Goal: Task Accomplishment & Management: Manage account settings

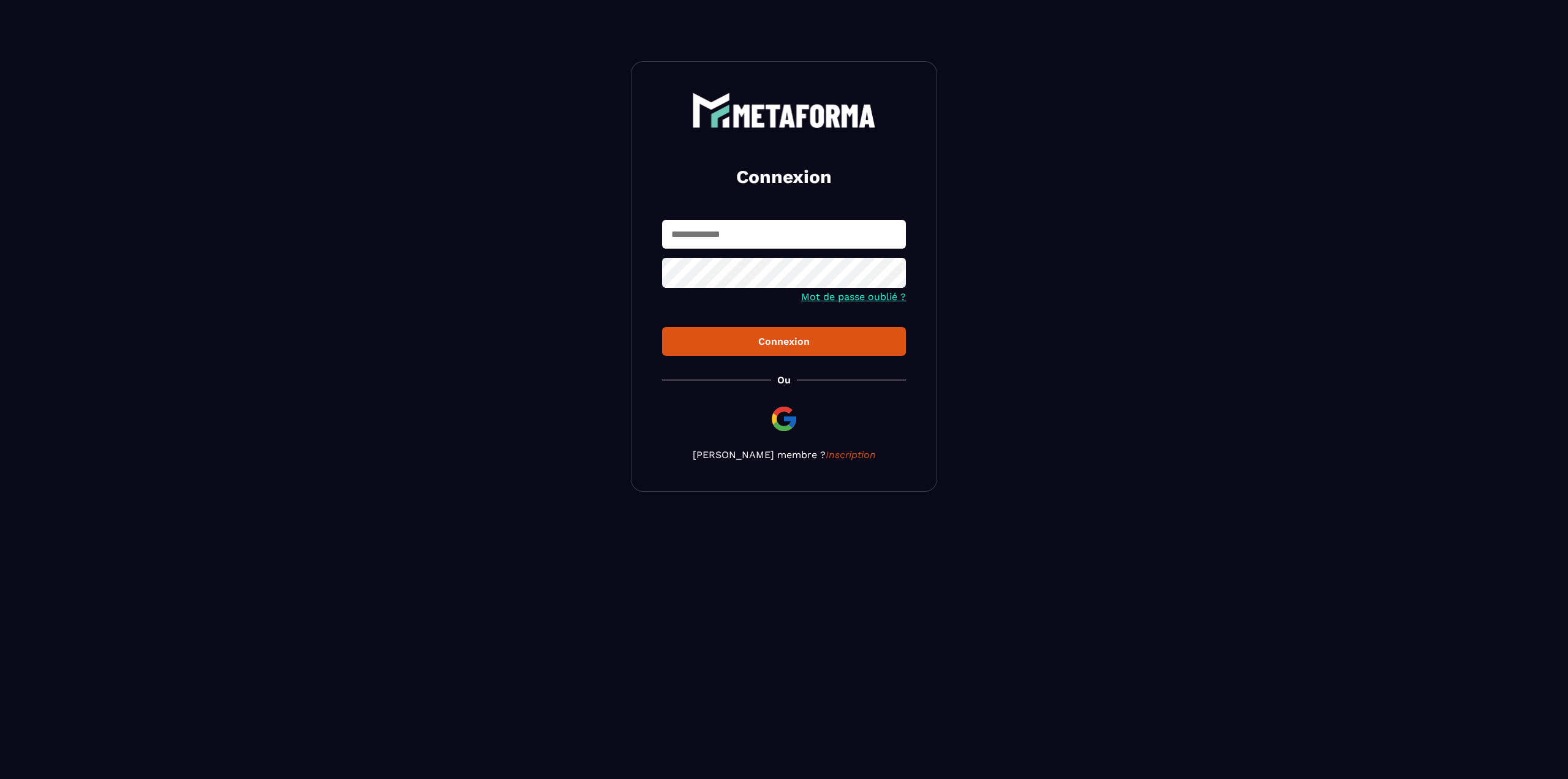
click at [722, 233] on input "text" at bounding box center [784, 234] width 243 height 29
type input "**********"
click at [662, 327] on button "Connexion" at bounding box center [784, 342] width 243 height 29
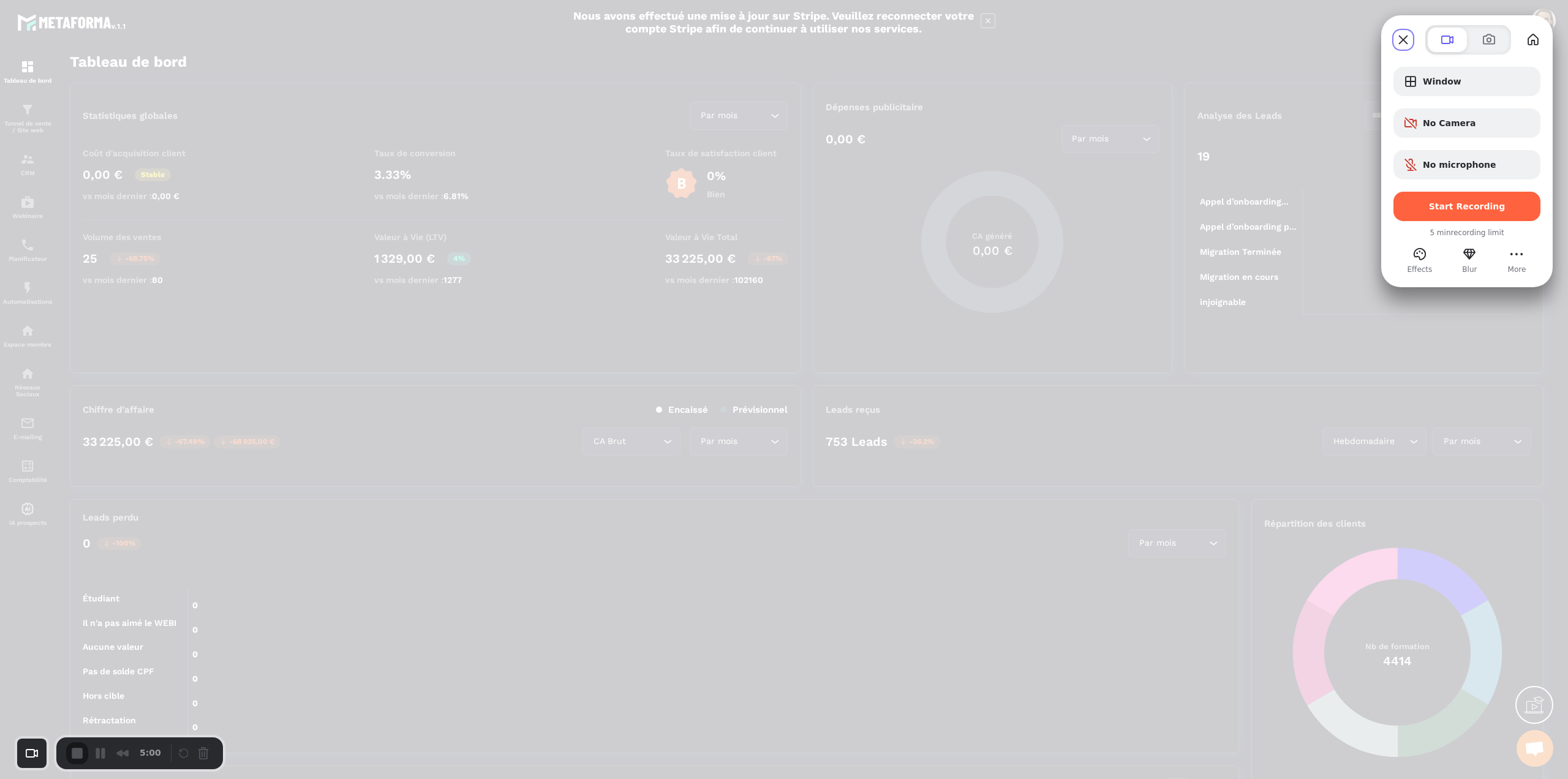
click at [1433, 199] on div "Start Recording" at bounding box center [1466, 206] width 147 height 29
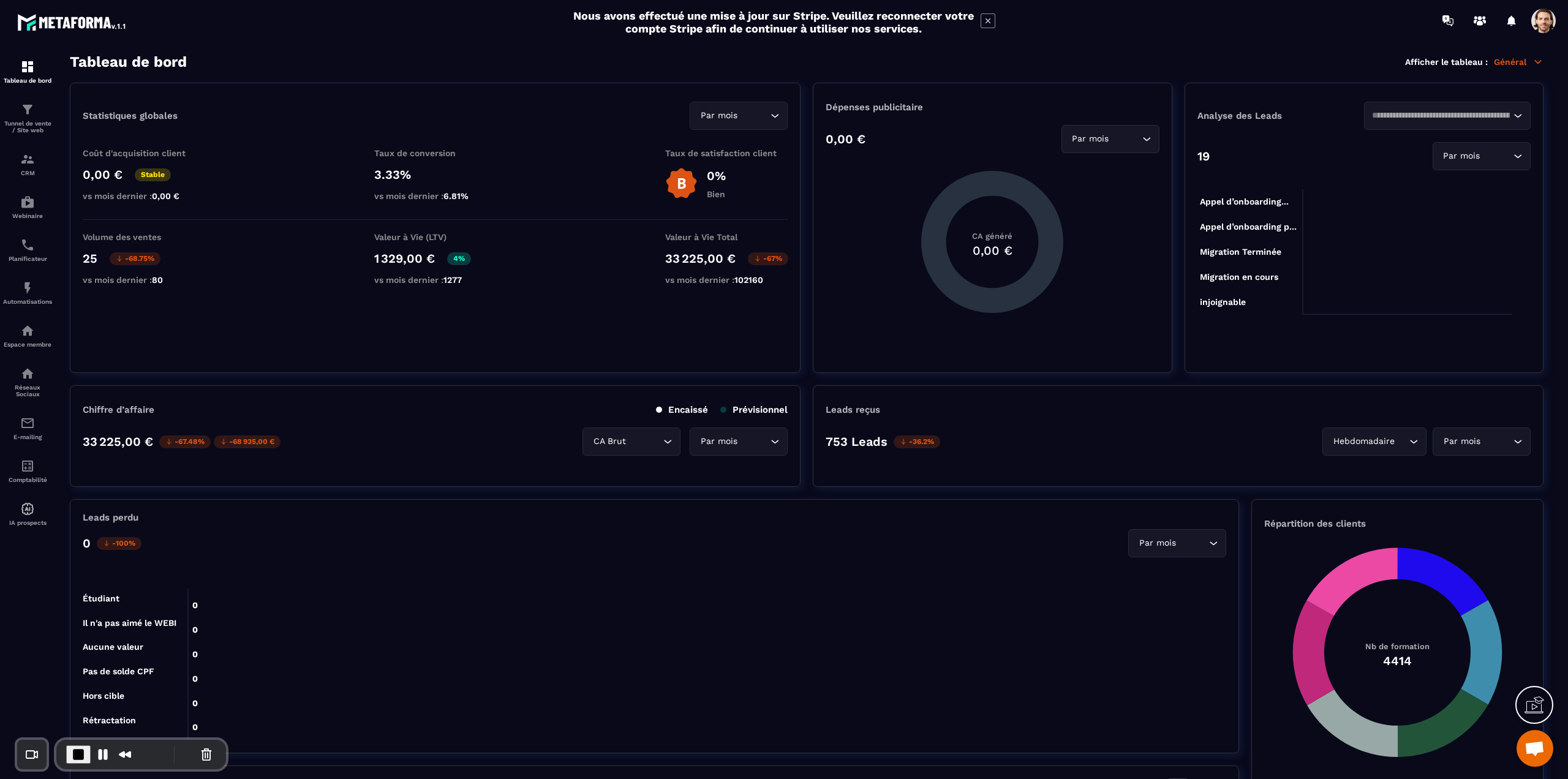
drag, startPoint x: 1553, startPoint y: 25, endPoint x: 1545, endPoint y: 36, distance: 13.6
click at [1553, 25] on span at bounding box center [1542, 20] width 25 height 25
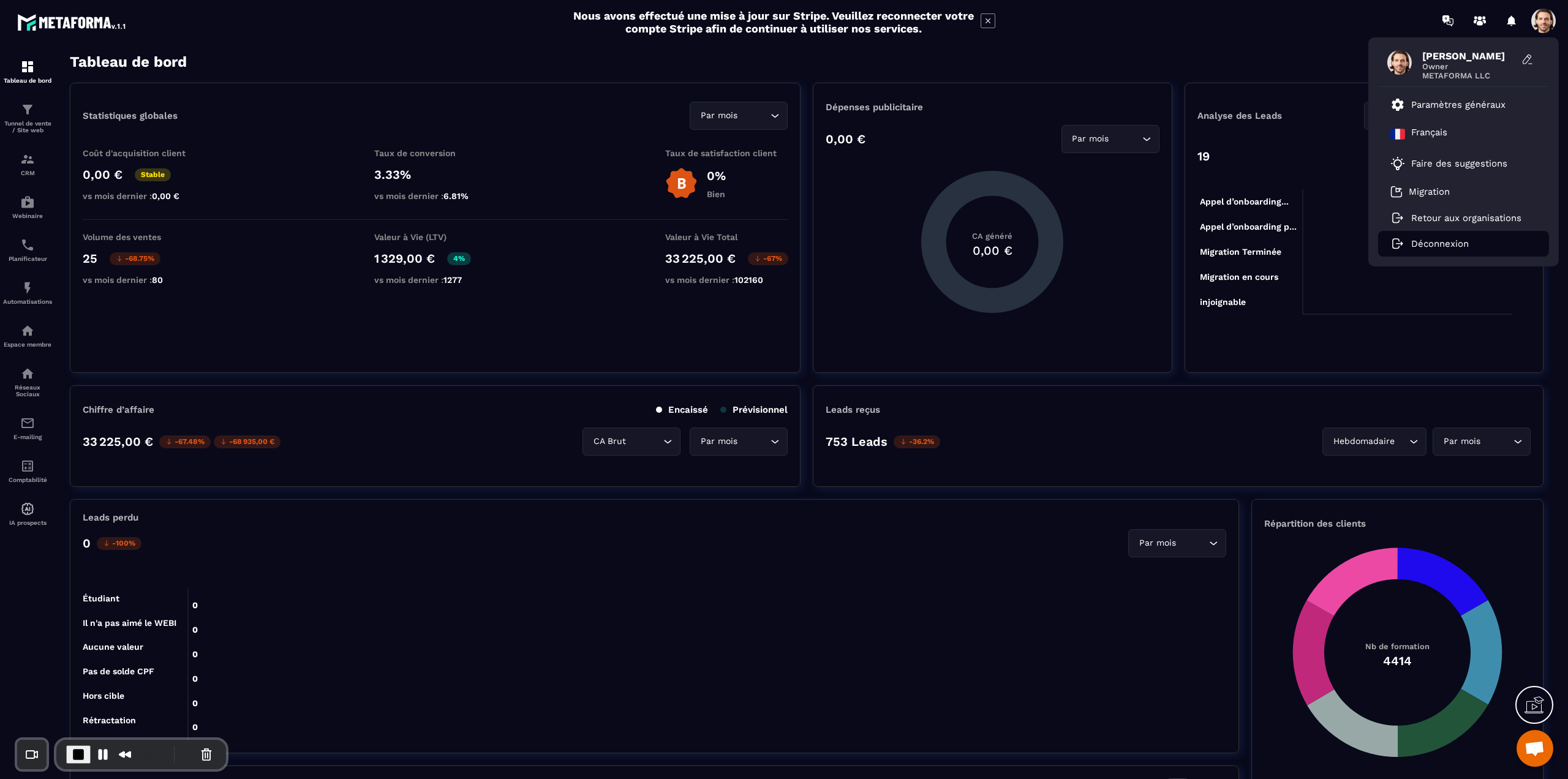
click at [1444, 244] on p "Déconnexion" at bounding box center [1439, 243] width 57 height 11
